Goal: Understand process/instructions

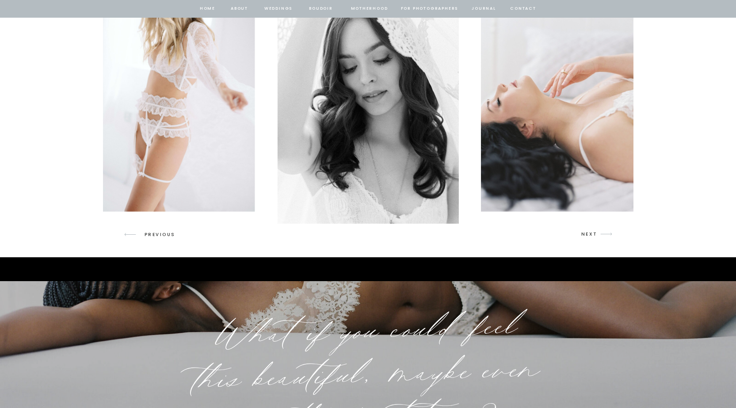
scroll to position [1282, 0]
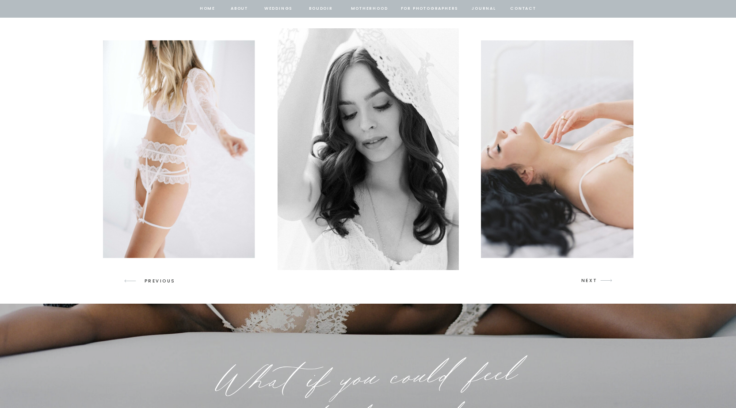
click at [589, 280] on p "NEXT" at bounding box center [590, 281] width 17 height 8
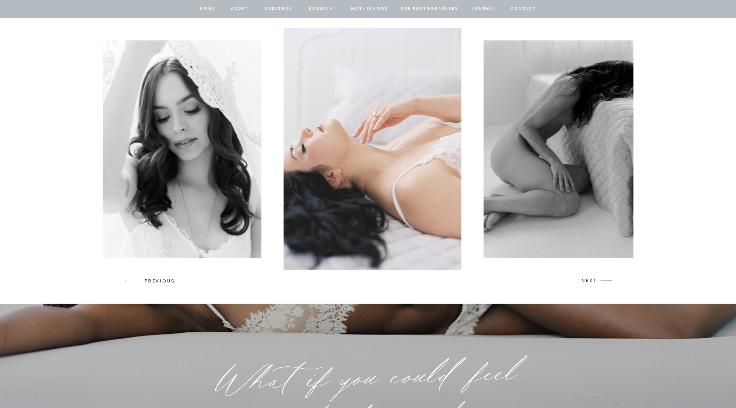
click at [589, 280] on p "NEXT" at bounding box center [590, 281] width 17 height 8
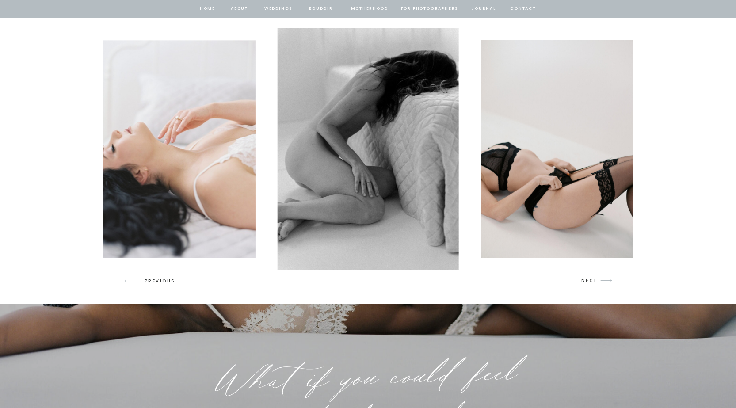
click at [589, 280] on p "NEXT" at bounding box center [590, 281] width 17 height 8
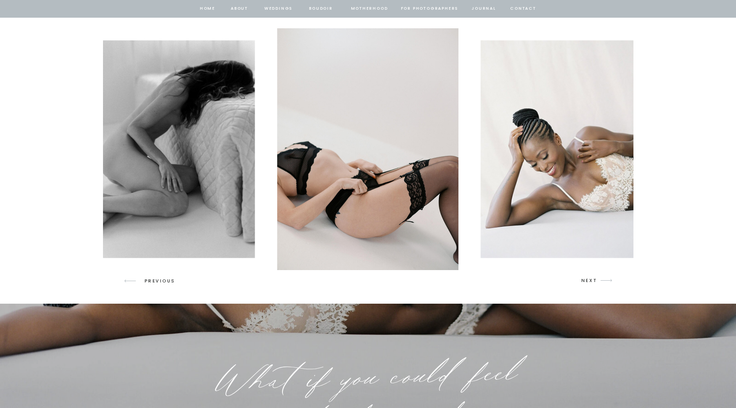
click at [593, 282] on p "NEXT" at bounding box center [590, 281] width 17 height 8
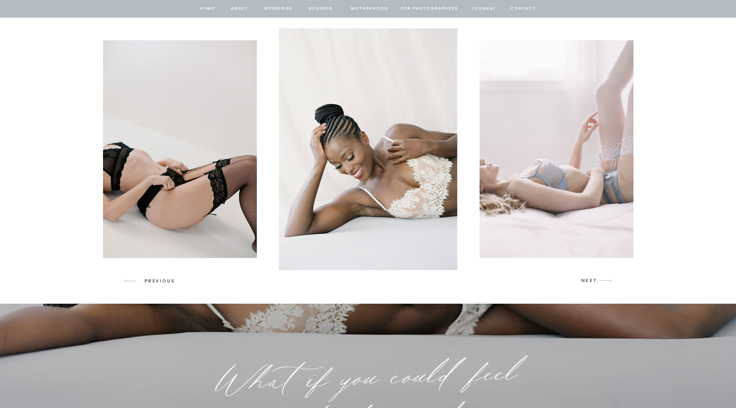
click at [593, 282] on p "NEXT" at bounding box center [590, 281] width 17 height 8
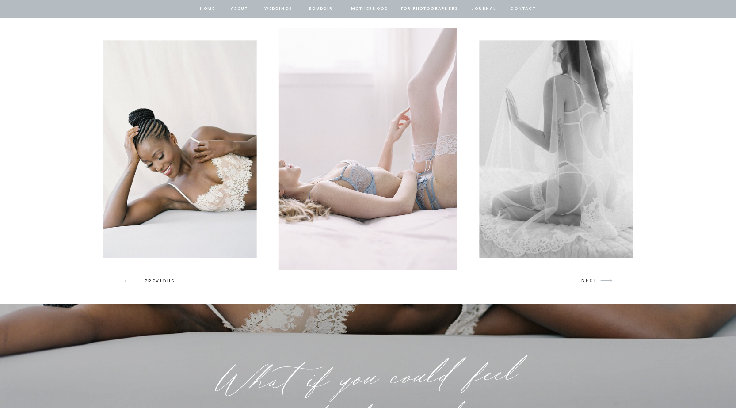
click at [593, 282] on p "NEXT" at bounding box center [590, 281] width 17 height 8
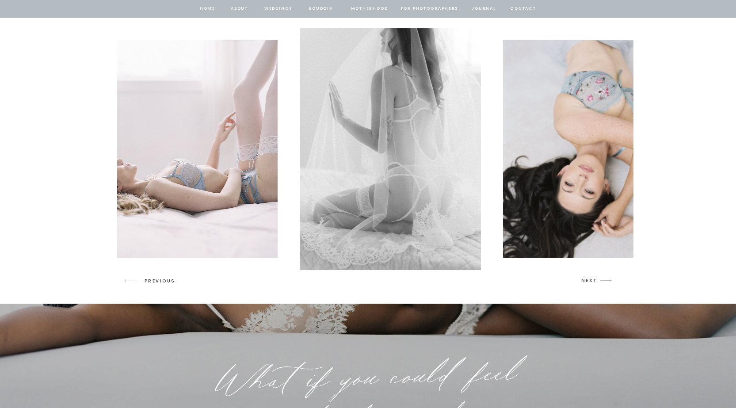
click at [593, 282] on p "NEXT" at bounding box center [590, 281] width 17 height 8
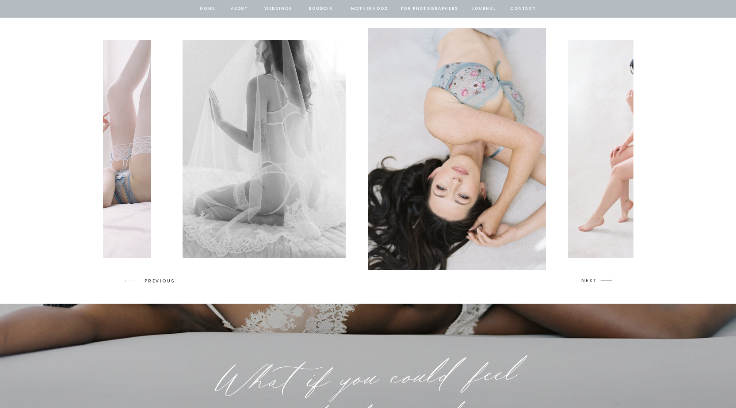
click at [593, 282] on p "NEXT" at bounding box center [590, 281] width 17 height 8
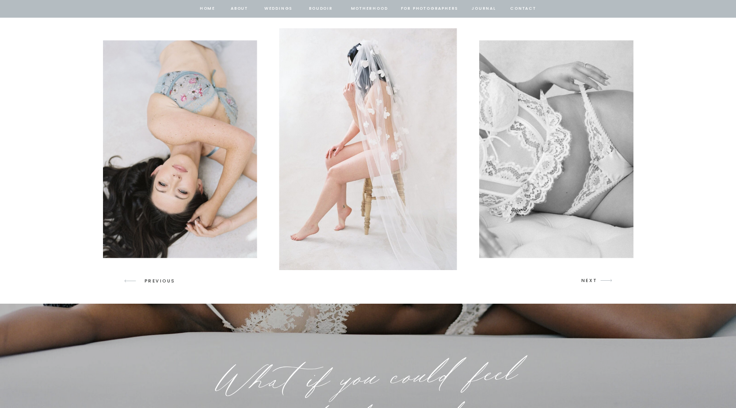
click at [593, 282] on p "NEXT" at bounding box center [590, 281] width 17 height 8
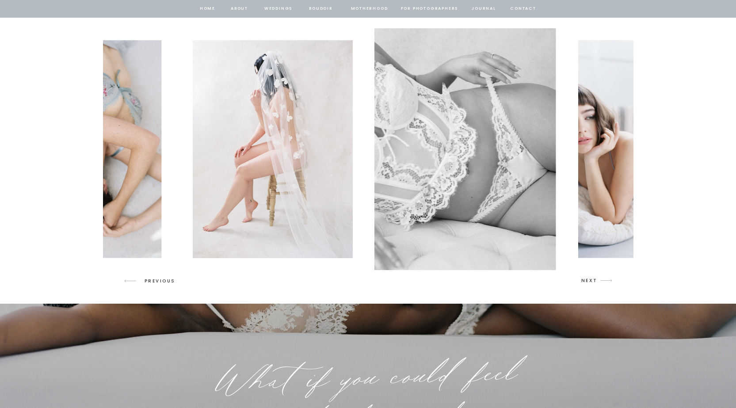
click at [593, 282] on p "NEXT" at bounding box center [590, 281] width 17 height 8
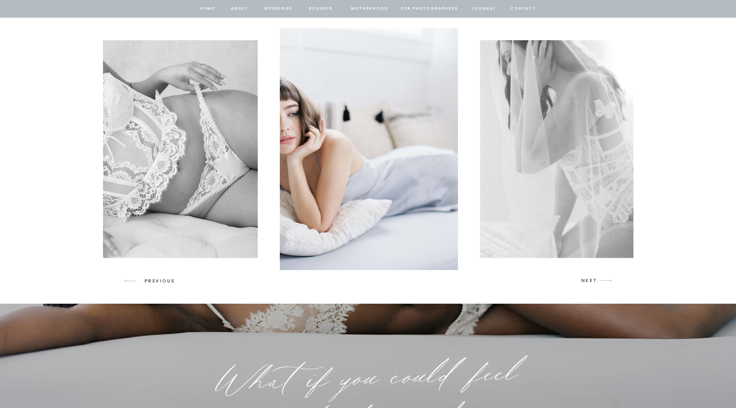
click at [593, 282] on p "NEXT" at bounding box center [590, 281] width 17 height 8
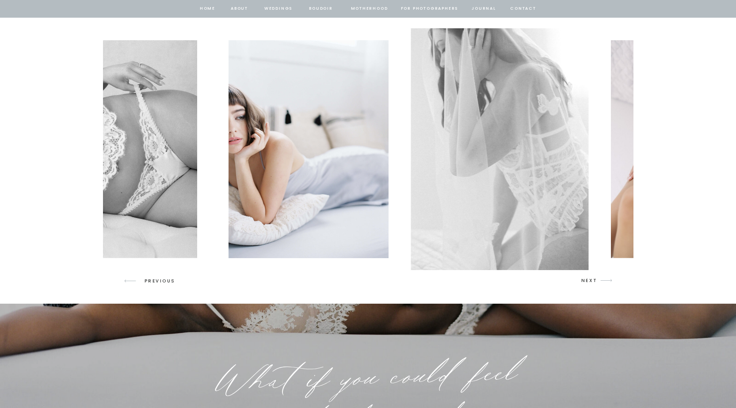
click at [593, 282] on p "NEXT" at bounding box center [590, 281] width 17 height 8
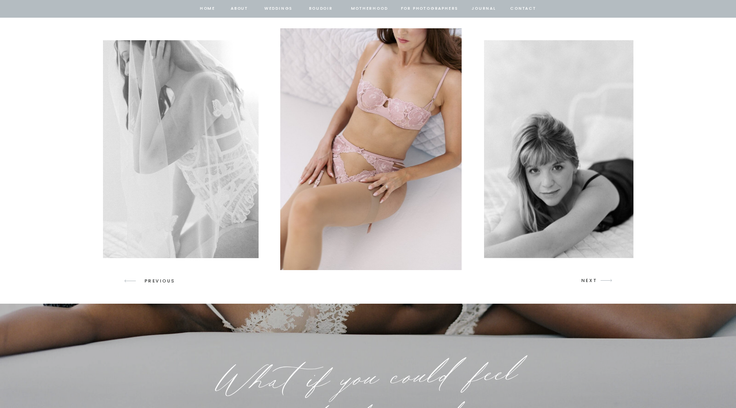
click at [593, 282] on p "NEXT" at bounding box center [590, 281] width 17 height 8
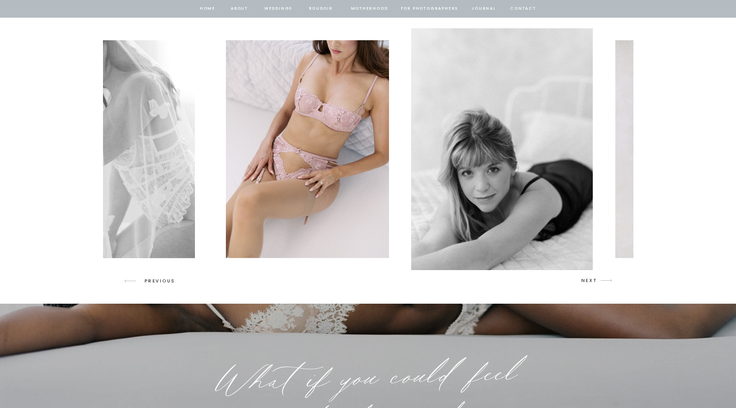
click at [593, 282] on p "NEXT" at bounding box center [590, 281] width 17 height 8
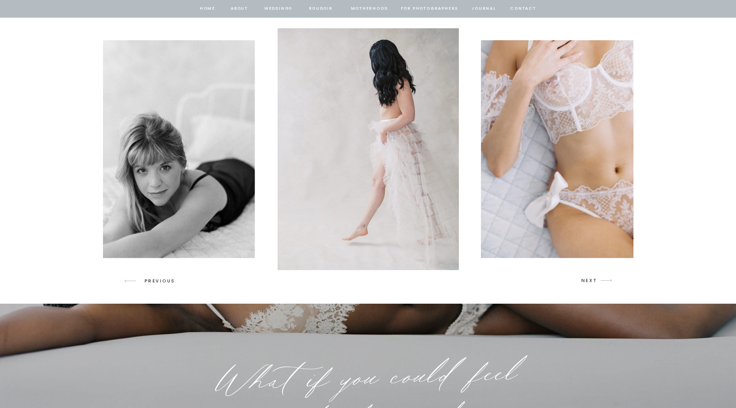
click at [593, 282] on p "NEXT" at bounding box center [590, 281] width 17 height 8
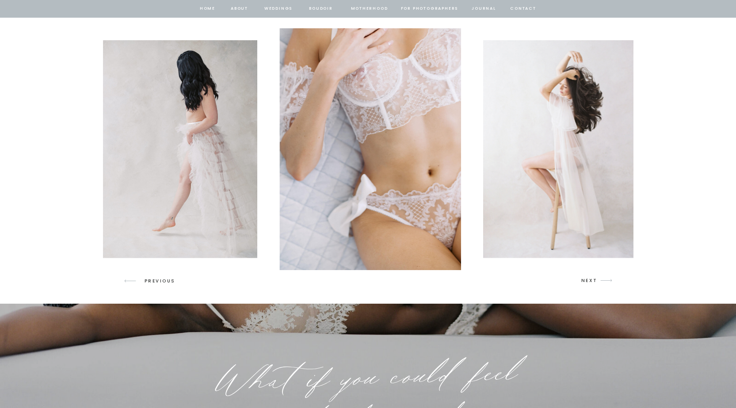
click at [593, 282] on p "NEXT" at bounding box center [590, 281] width 17 height 8
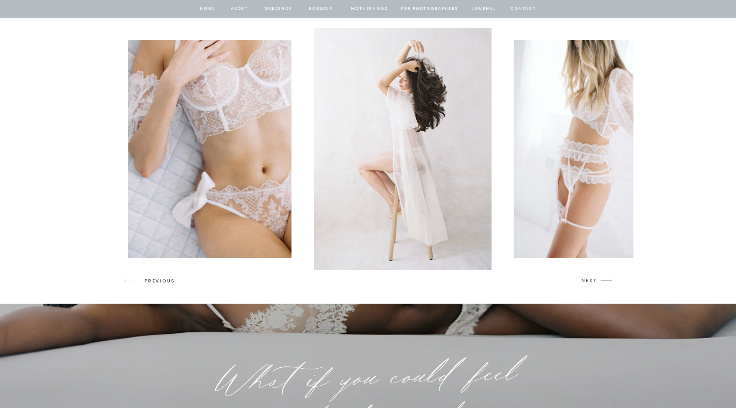
click at [593, 282] on p "NEXT" at bounding box center [590, 281] width 17 height 8
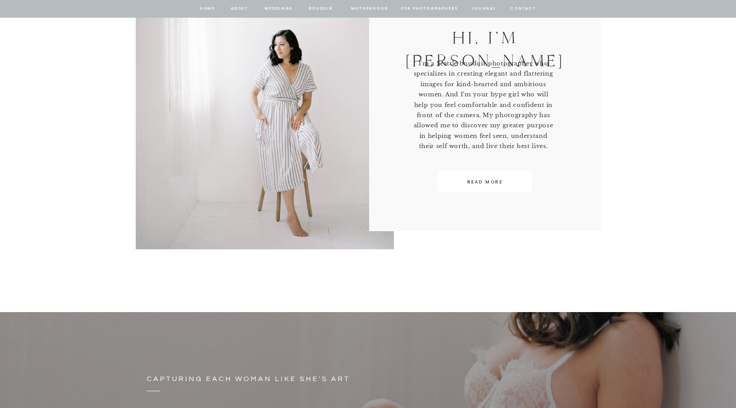
scroll to position [442, 0]
